Goal: Obtain resource: Download file/media

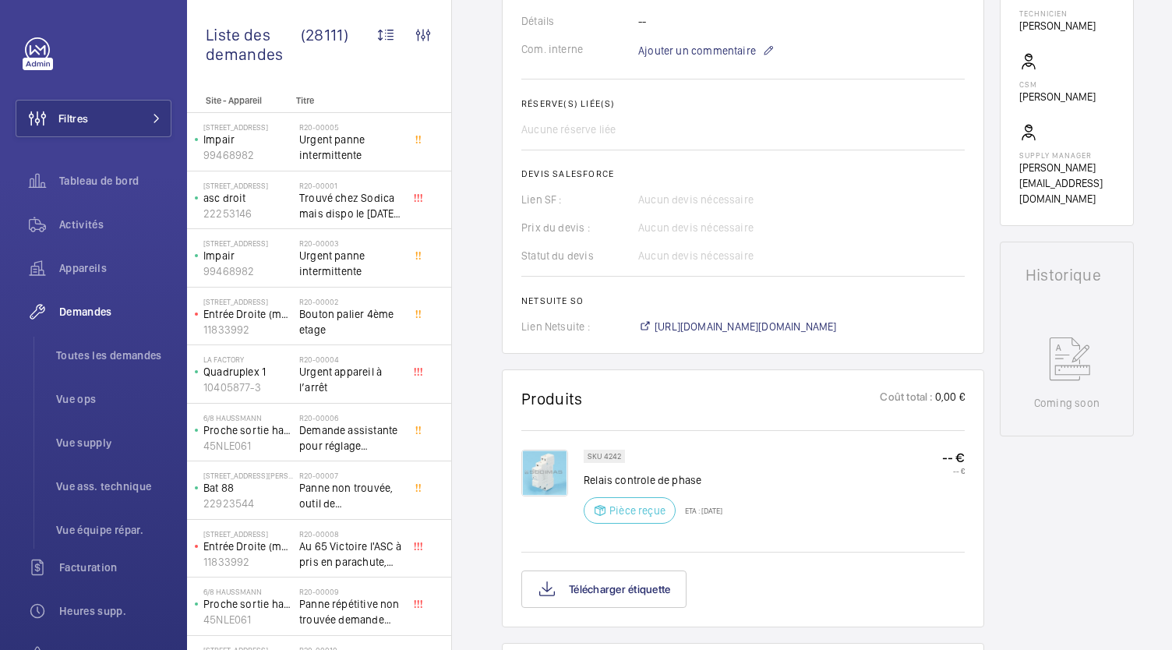
scroll to position [649, 0]
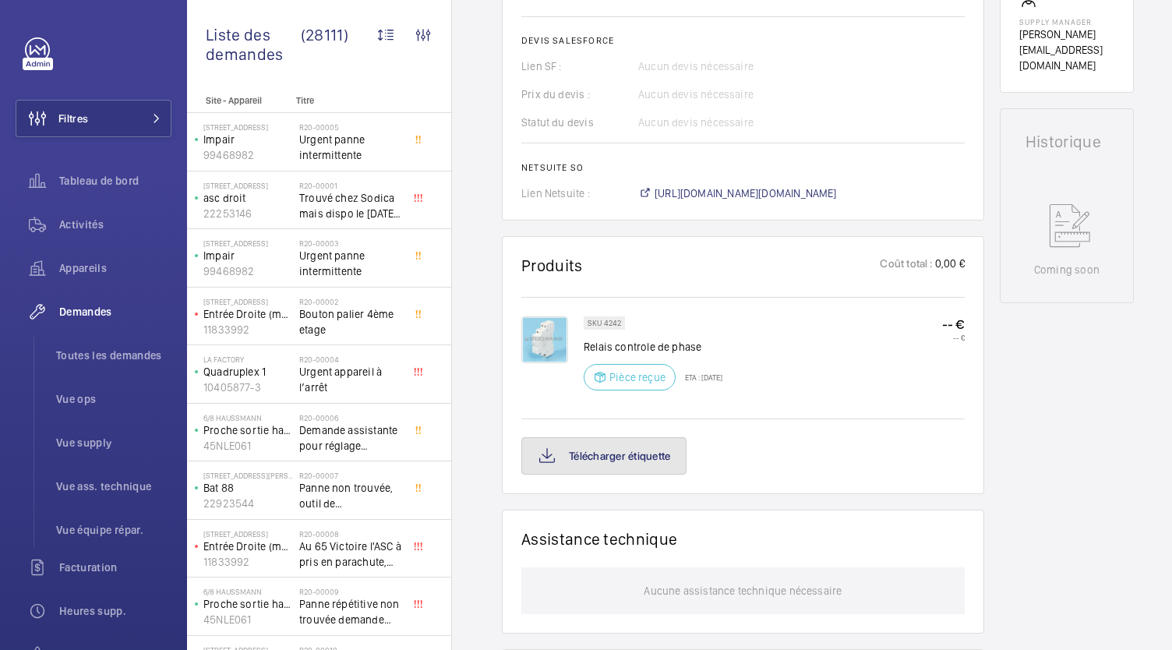
click at [624, 456] on button "Télécharger étiquette" at bounding box center [604, 455] width 165 height 37
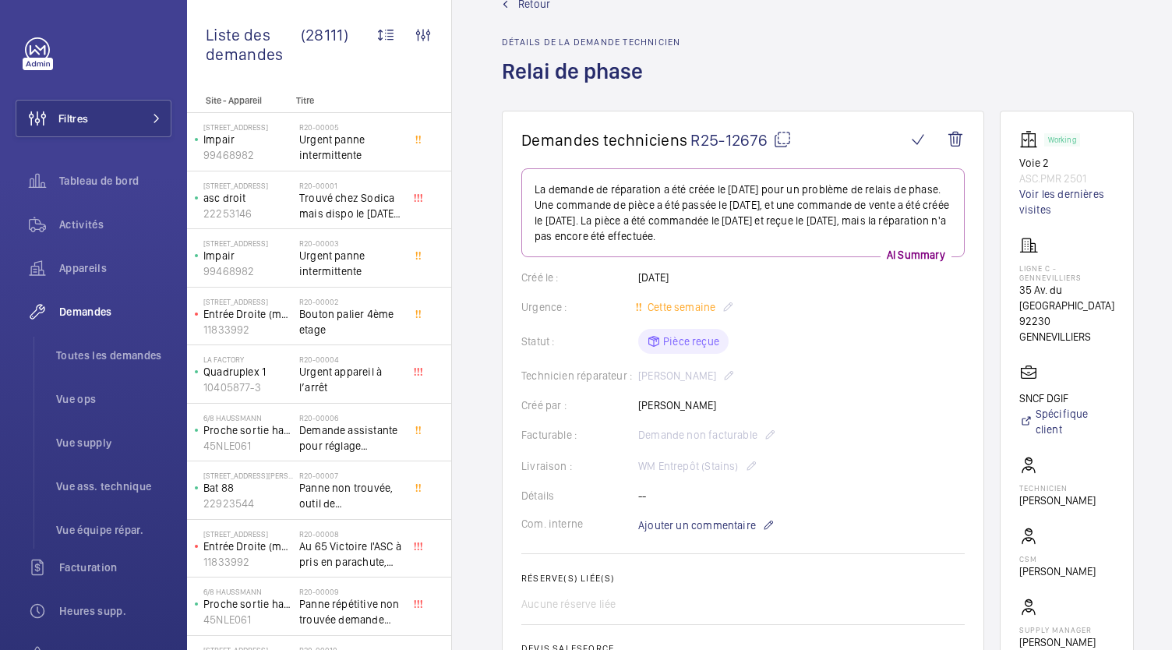
scroll to position [159, 0]
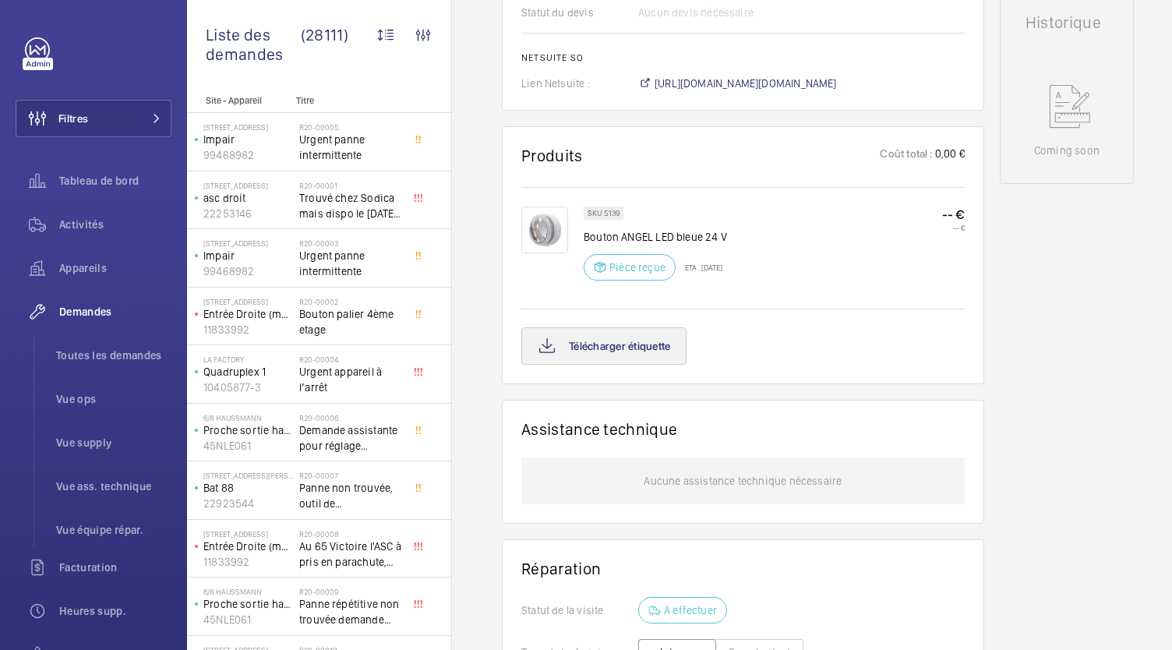
scroll to position [759, 0]
click at [659, 352] on button "Télécharger étiquette" at bounding box center [604, 345] width 165 height 37
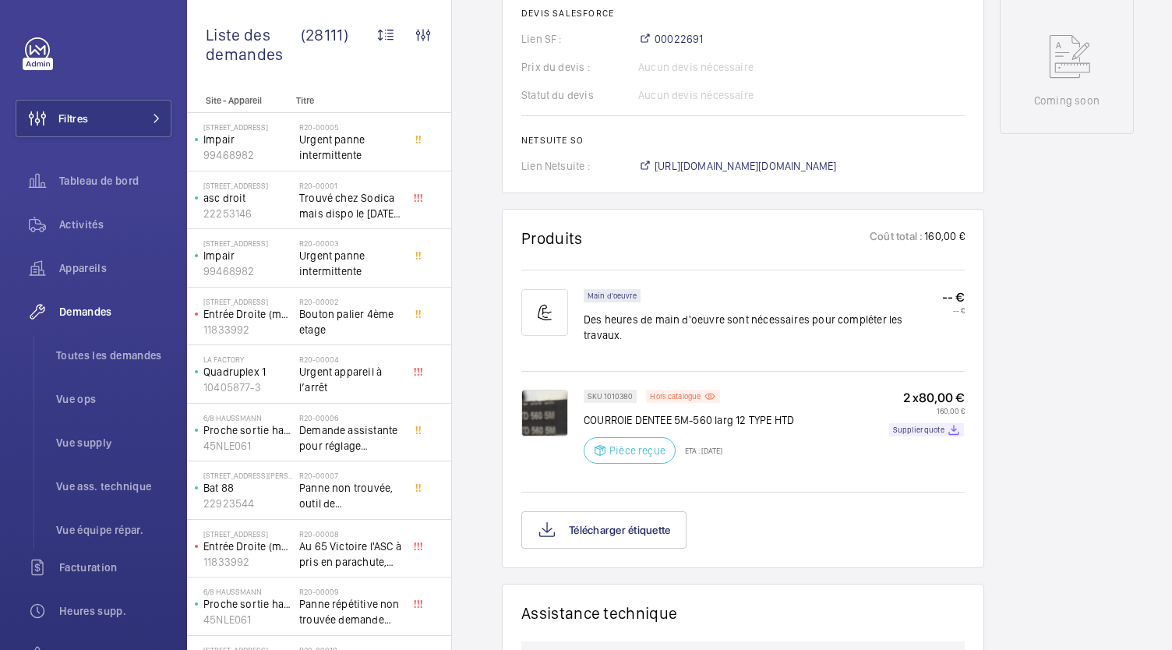
scroll to position [991, 0]
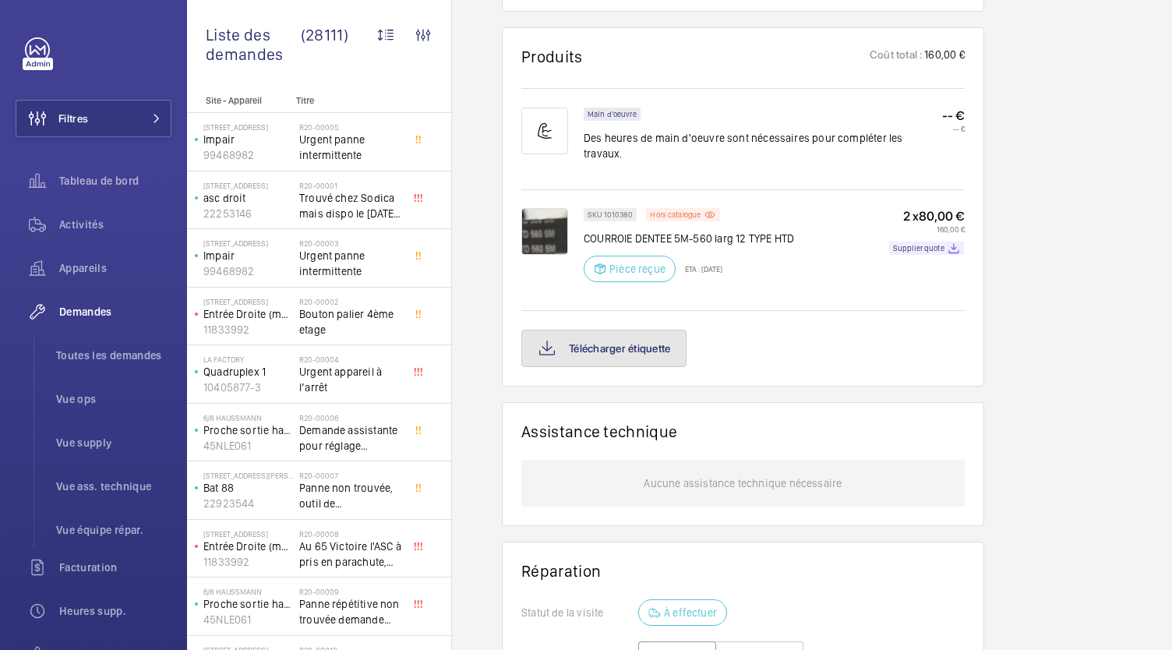
click at [615, 338] on button "Télécharger étiquette" at bounding box center [604, 348] width 165 height 37
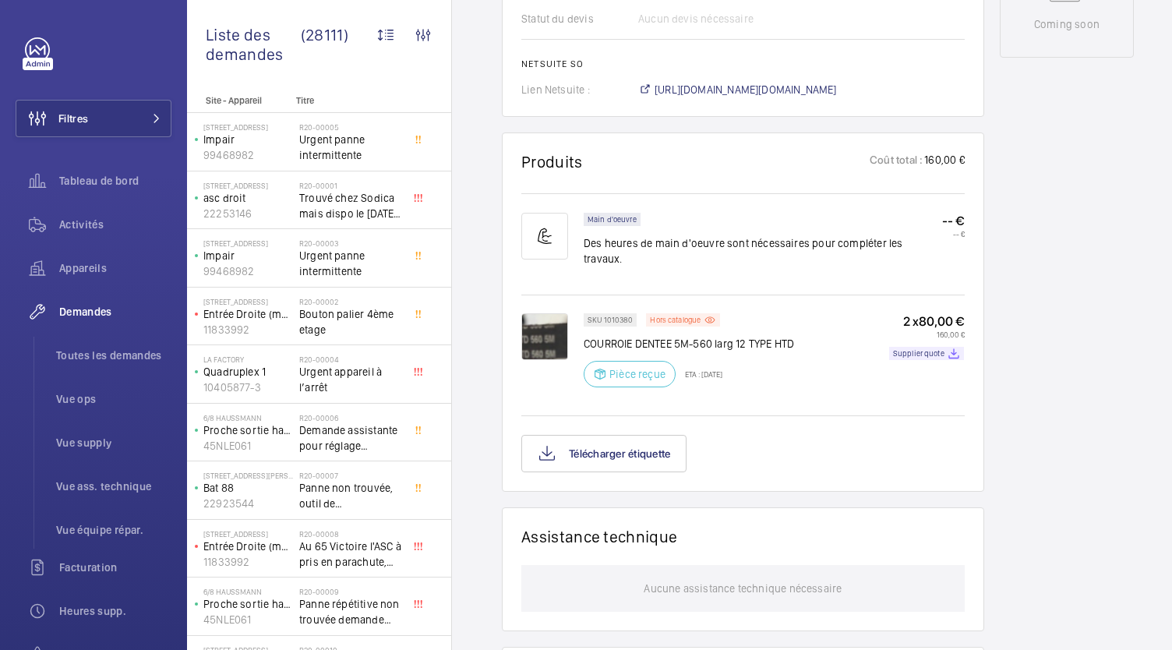
scroll to position [874, 0]
